Goal: Task Accomplishment & Management: Complete application form

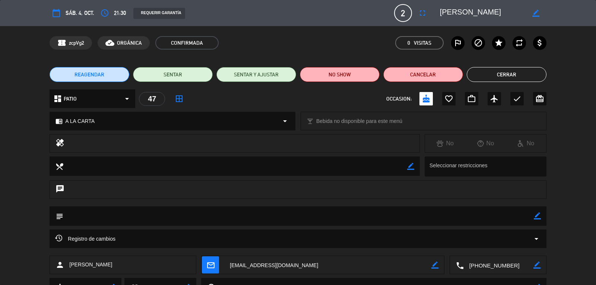
scroll to position [34, 0]
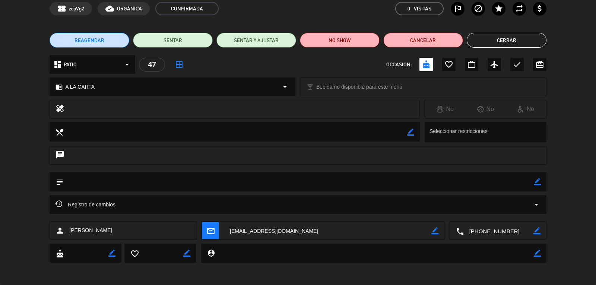
click at [488, 39] on button "Cerrar" at bounding box center [507, 40] width 80 height 15
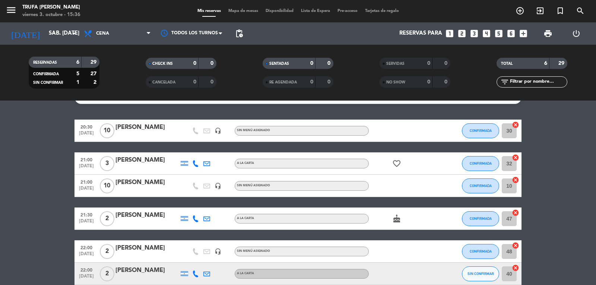
scroll to position [53, 0]
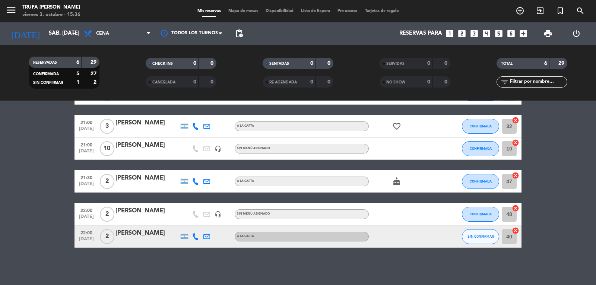
click at [148, 179] on div "[PERSON_NAME]" at bounding box center [147, 178] width 63 height 10
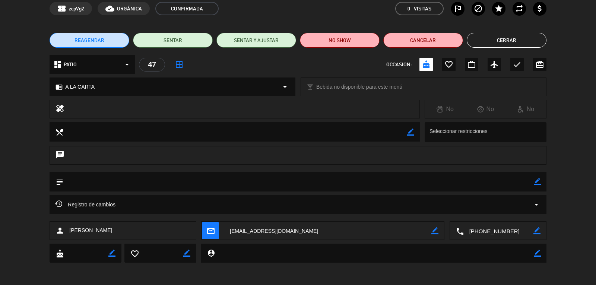
scroll to position [0, 0]
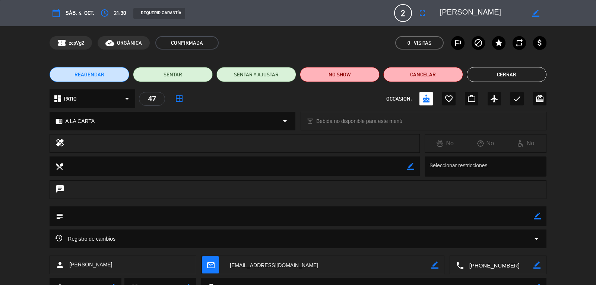
click at [507, 78] on button "Cerrar" at bounding box center [507, 74] width 80 height 15
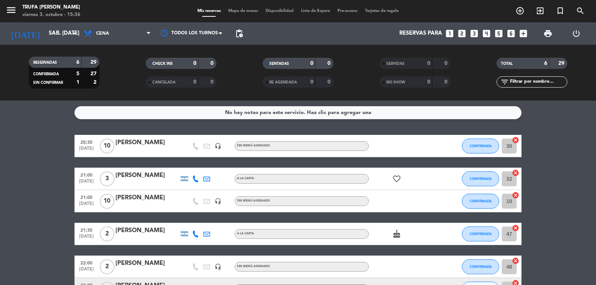
scroll to position [37, 0]
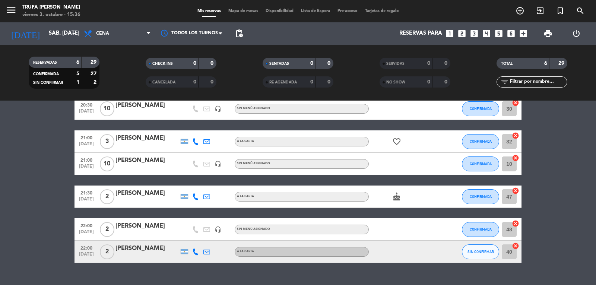
click at [516, 225] on icon "cancel" at bounding box center [515, 223] width 7 height 7
click at [513, 230] on icon "border_all" at bounding box center [510, 229] width 9 height 9
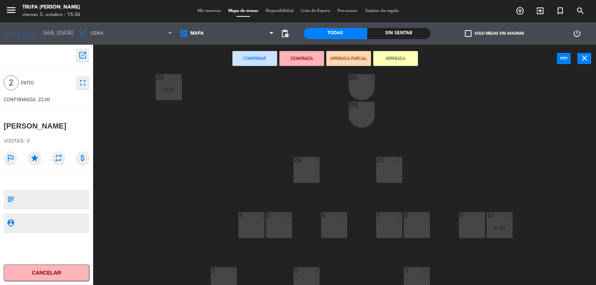
scroll to position [268, 0]
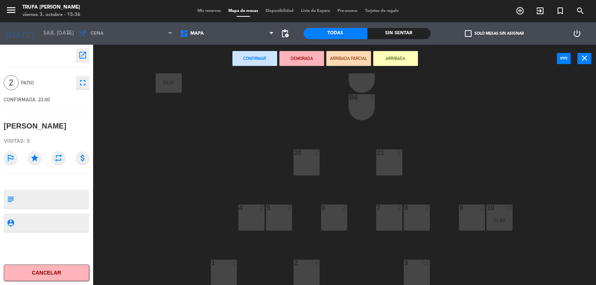
click at [257, 221] on div "4 2" at bounding box center [252, 218] width 26 height 26
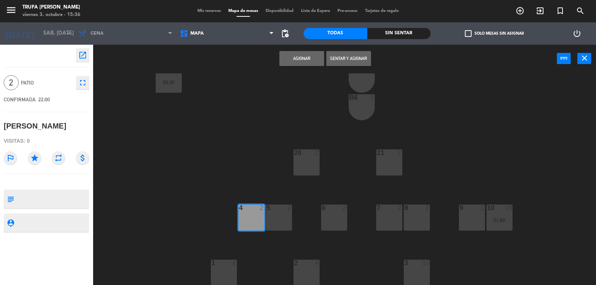
click at [309, 57] on button "Asignar" at bounding box center [302, 58] width 45 height 15
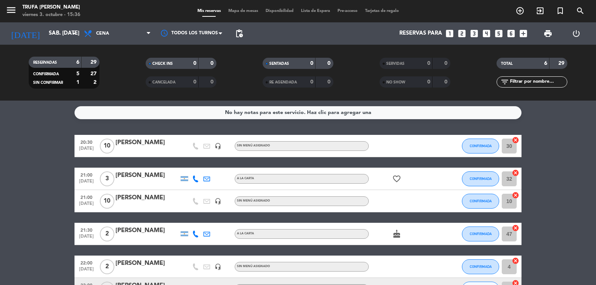
scroll to position [53, 0]
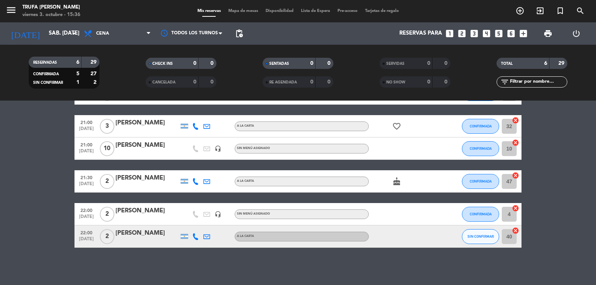
click at [516, 232] on icon "cancel" at bounding box center [515, 230] width 7 height 7
click at [520, 235] on div "border_all" at bounding box center [510, 237] width 22 height 22
click at [516, 236] on div "border_all" at bounding box center [510, 237] width 22 height 22
click at [513, 236] on icon "border_all" at bounding box center [510, 236] width 9 height 9
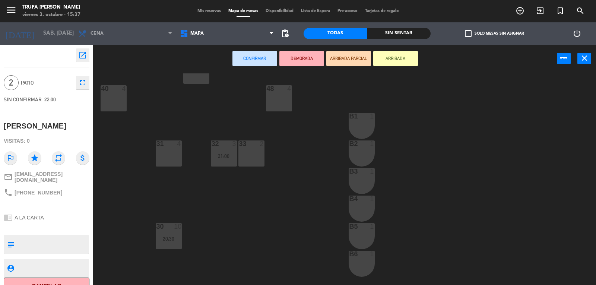
scroll to position [268, 0]
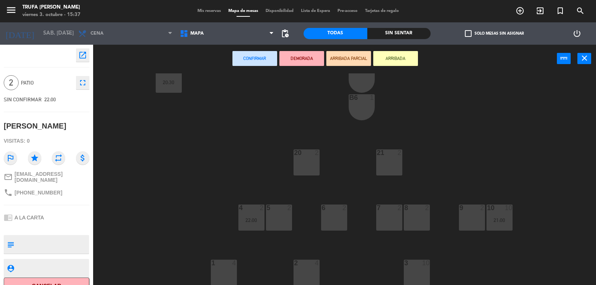
click at [394, 211] on div "7 2" at bounding box center [389, 208] width 26 height 7
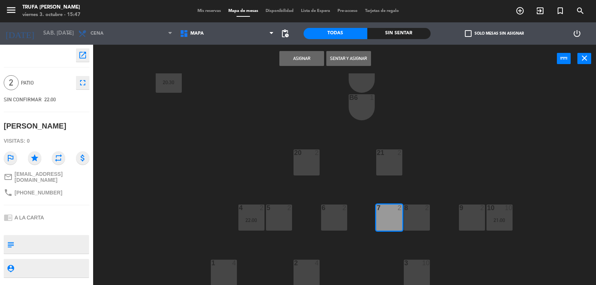
click at [392, 221] on div "7 2" at bounding box center [389, 218] width 26 height 26
click at [302, 62] on button "Asignar" at bounding box center [302, 58] width 45 height 15
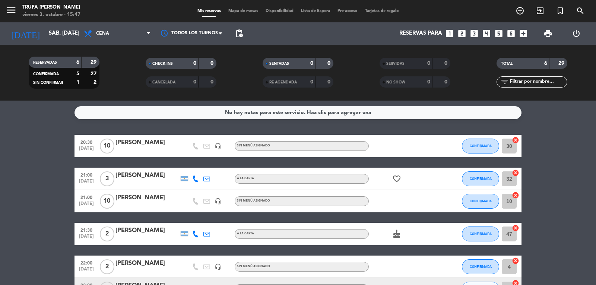
scroll to position [53, 0]
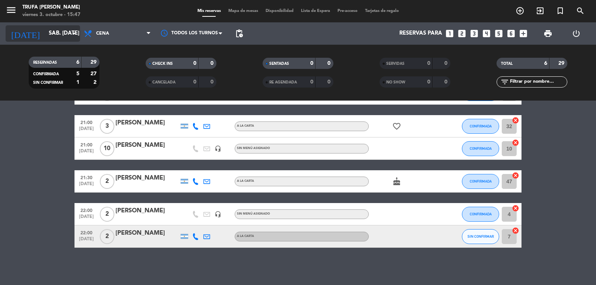
click at [61, 30] on input "sáb. [DATE]" at bounding box center [81, 33] width 72 height 14
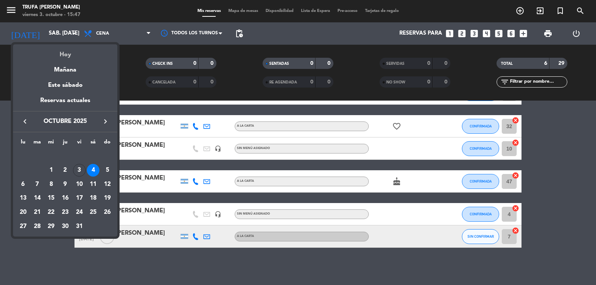
click at [72, 57] on div "Hoy" at bounding box center [65, 51] width 104 height 15
type input "vie. [DATE]"
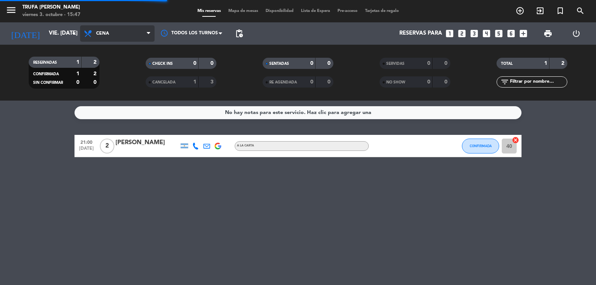
scroll to position [0, 0]
click at [517, 139] on icon "cancel" at bounding box center [515, 139] width 7 height 7
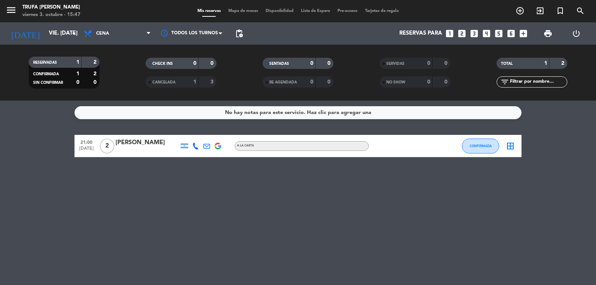
click at [515, 144] on icon "border_all" at bounding box center [510, 146] width 9 height 9
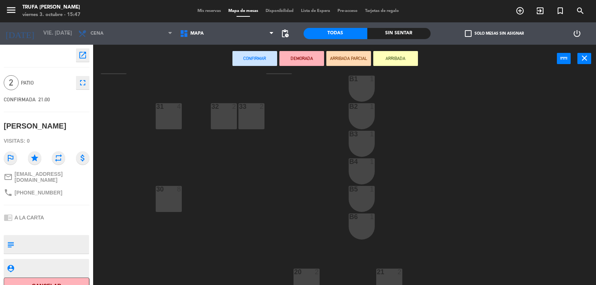
scroll to position [268, 0]
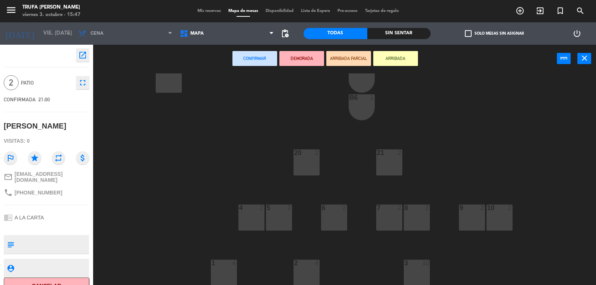
click at [309, 266] on div at bounding box center [306, 263] width 12 height 7
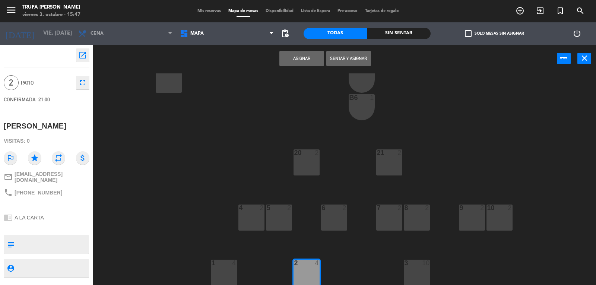
click at [308, 265] on div at bounding box center [306, 263] width 12 height 7
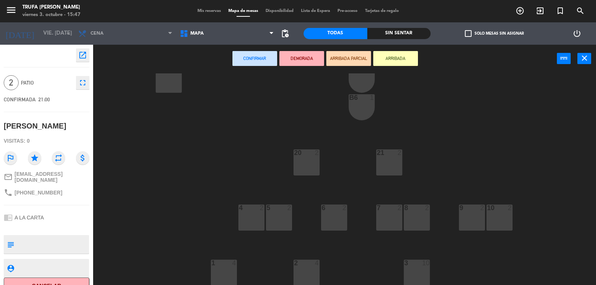
click at [311, 262] on div at bounding box center [306, 263] width 12 height 7
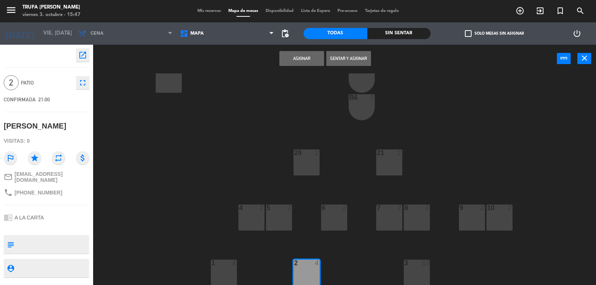
click at [311, 264] on div at bounding box center [306, 263] width 12 height 7
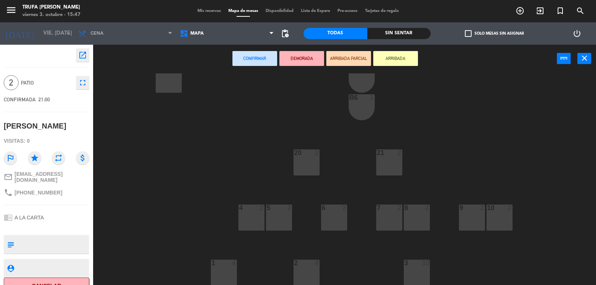
click at [311, 262] on div at bounding box center [306, 263] width 12 height 7
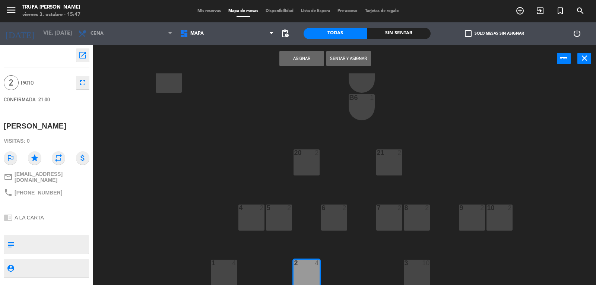
click at [300, 64] on button "Asignar" at bounding box center [302, 58] width 45 height 15
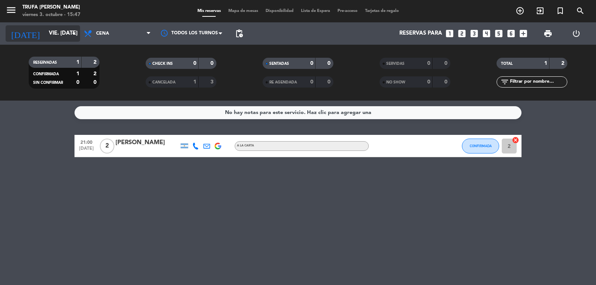
click at [62, 31] on input "vie. [DATE]" at bounding box center [81, 33] width 72 height 14
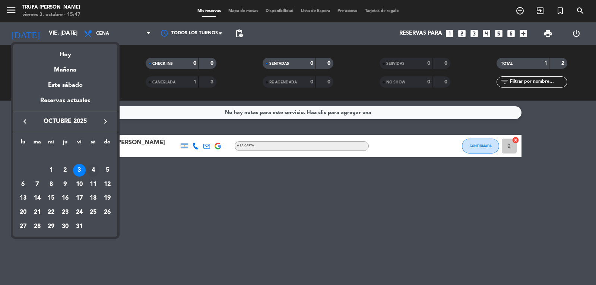
click at [92, 172] on div "4" at bounding box center [93, 170] width 13 height 13
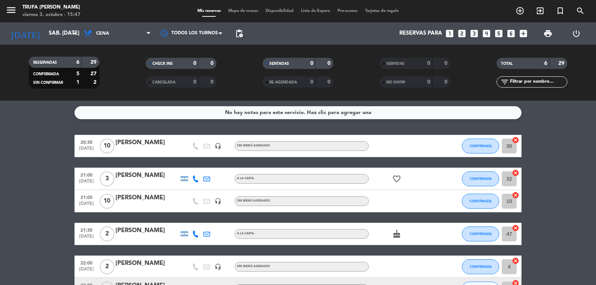
scroll to position [37, 0]
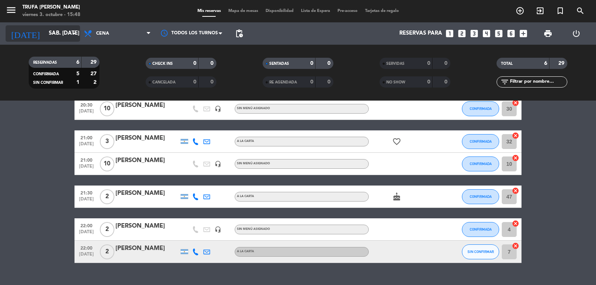
click at [62, 32] on input "sáb. [DATE]" at bounding box center [81, 33] width 72 height 14
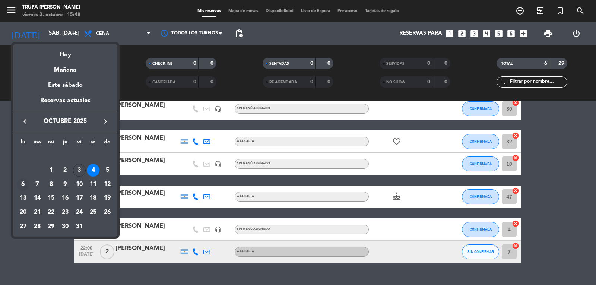
click at [23, 184] on div "6" at bounding box center [23, 184] width 13 height 13
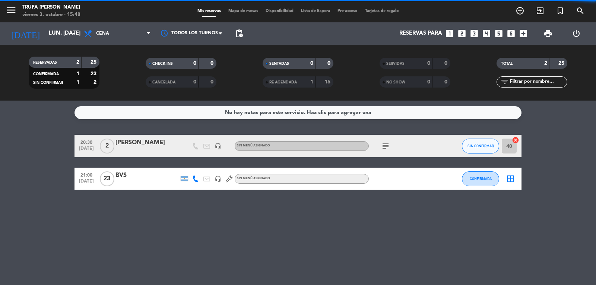
scroll to position [0, 0]
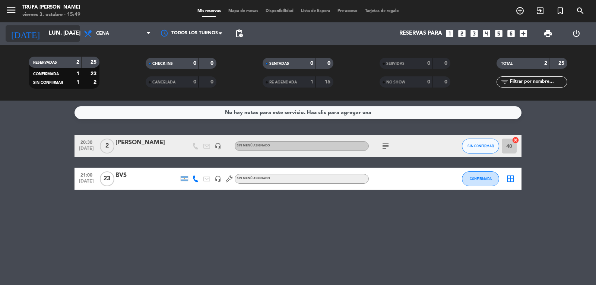
click at [72, 34] on icon "arrow_drop_down" at bounding box center [73, 33] width 9 height 9
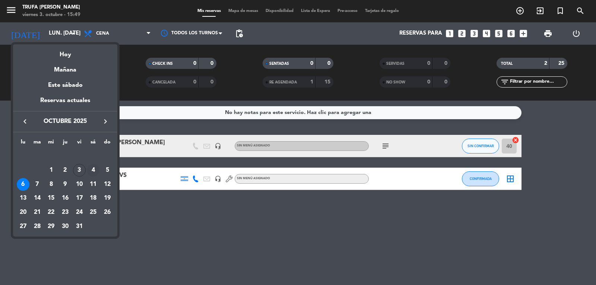
click at [96, 170] on div "4" at bounding box center [93, 170] width 13 height 13
type input "sáb. [DATE]"
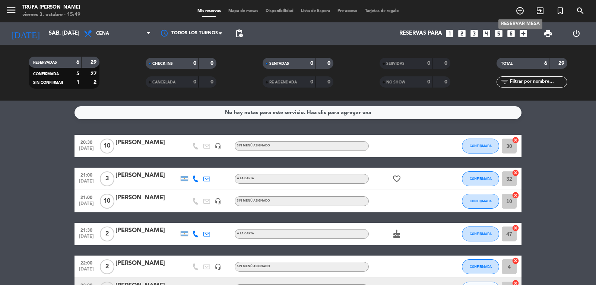
click at [521, 10] on icon "add_circle_outline" at bounding box center [520, 10] width 9 height 9
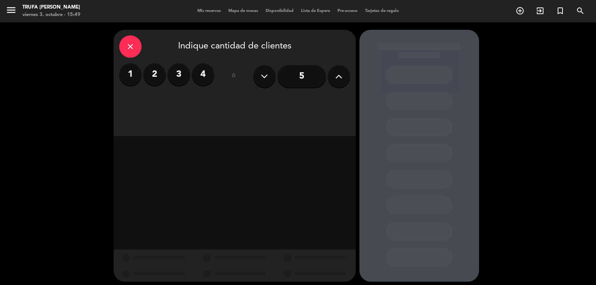
click at [153, 70] on label "2" at bounding box center [155, 74] width 22 height 22
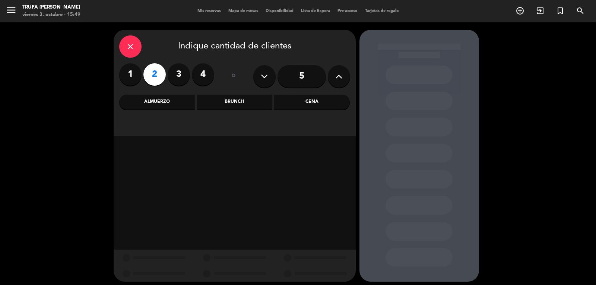
click at [304, 101] on div "Cena" at bounding box center [312, 102] width 76 height 15
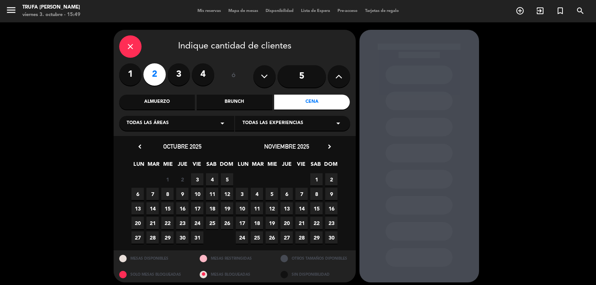
click at [215, 176] on span "4" at bounding box center [212, 179] width 12 height 12
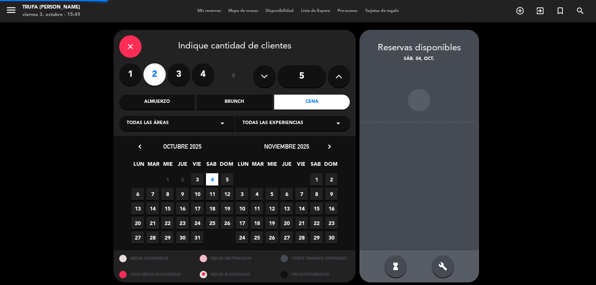
scroll to position [4, 0]
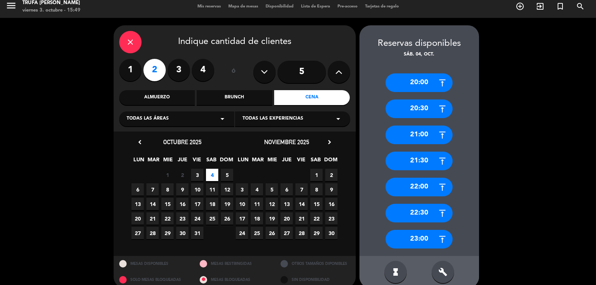
click at [426, 159] on div "21:30" at bounding box center [419, 161] width 67 height 19
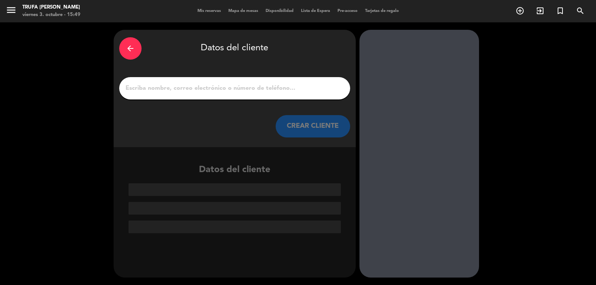
click at [212, 80] on div "arrow_back Datos del cliente CREAR CLIENTE" at bounding box center [235, 88] width 242 height 117
click at [213, 85] on input "1" at bounding box center [235, 88] width 220 height 10
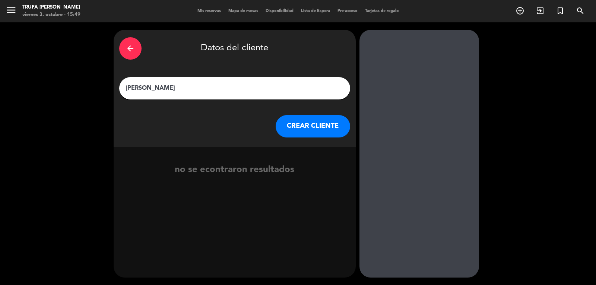
type input "[PERSON_NAME]"
click at [312, 127] on button "CREAR CLIENTE" at bounding box center [313, 126] width 75 height 22
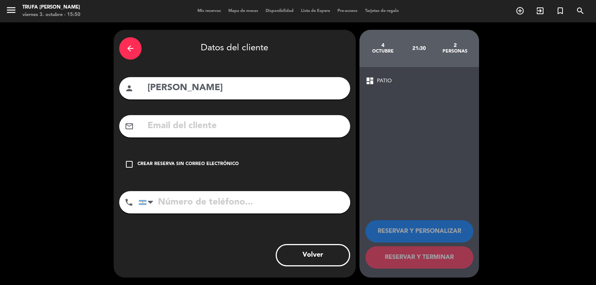
click at [259, 202] on input "tel" at bounding box center [245, 202] width 212 height 22
paste input "1123707378"
type input "1123707378"
click at [133, 162] on icon "check_box_outline_blank" at bounding box center [129, 164] width 9 height 9
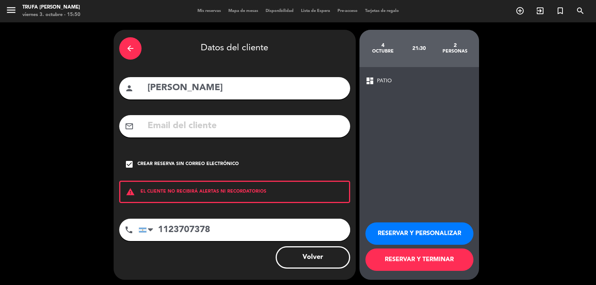
click at [406, 228] on button "RESERVAR Y PERSONALIZAR" at bounding box center [420, 234] width 108 height 22
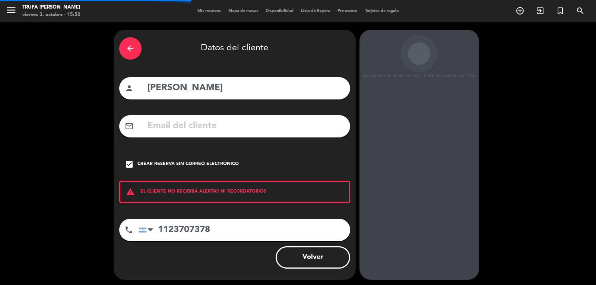
scroll to position [13, 0]
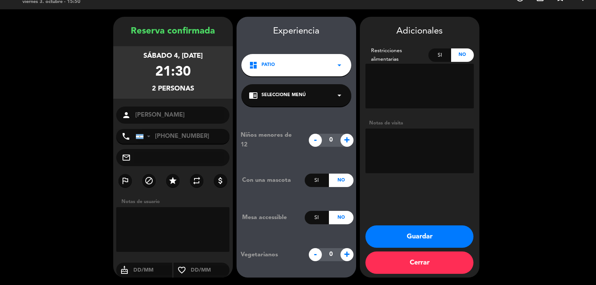
click at [338, 70] on div "dashboard PATIO arrow_drop_down" at bounding box center [297, 65] width 110 height 22
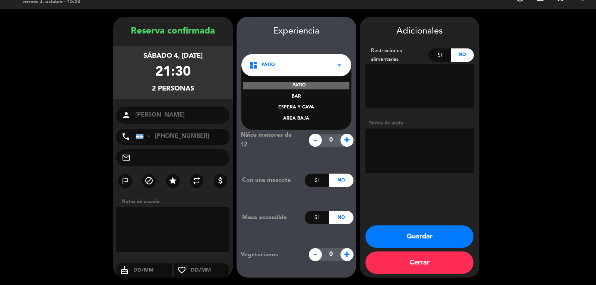
click at [313, 118] on div "AREA BAJA" at bounding box center [296, 118] width 95 height 7
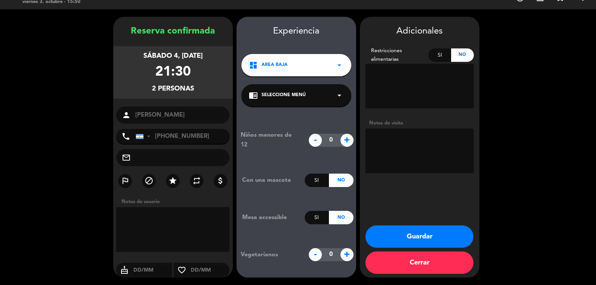
click at [421, 241] on button "Guardar" at bounding box center [420, 237] width 108 height 22
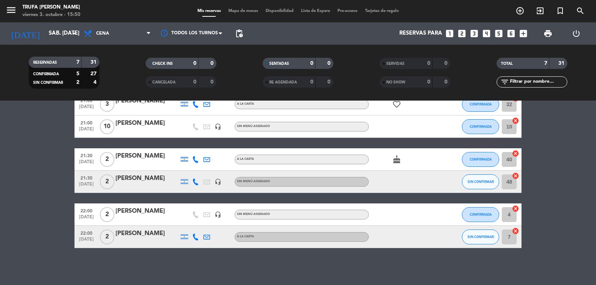
scroll to position [75, 0]
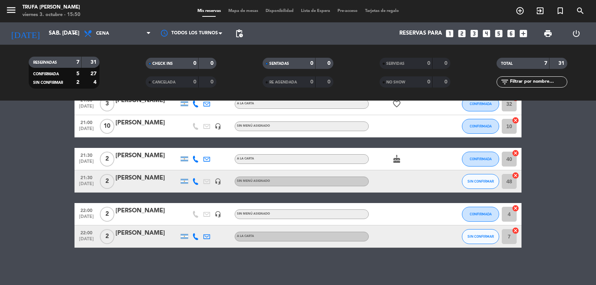
click at [147, 210] on div "[PERSON_NAME]" at bounding box center [147, 211] width 63 height 10
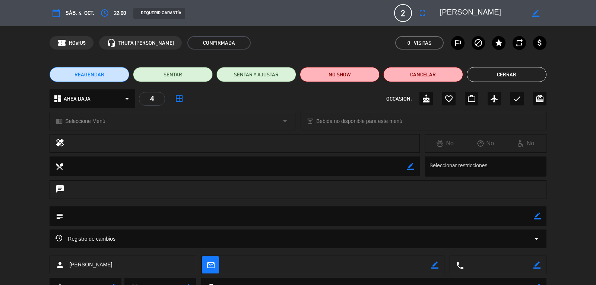
scroll to position [34, 0]
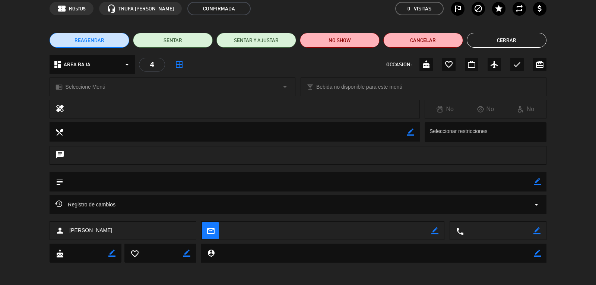
click at [413, 130] on icon "border_color" at bounding box center [410, 132] width 7 height 7
type textarea "f"
type textarea "FRITOS"
click at [409, 131] on icon at bounding box center [410, 132] width 7 height 7
